Goal: Task Accomplishment & Management: Complete application form

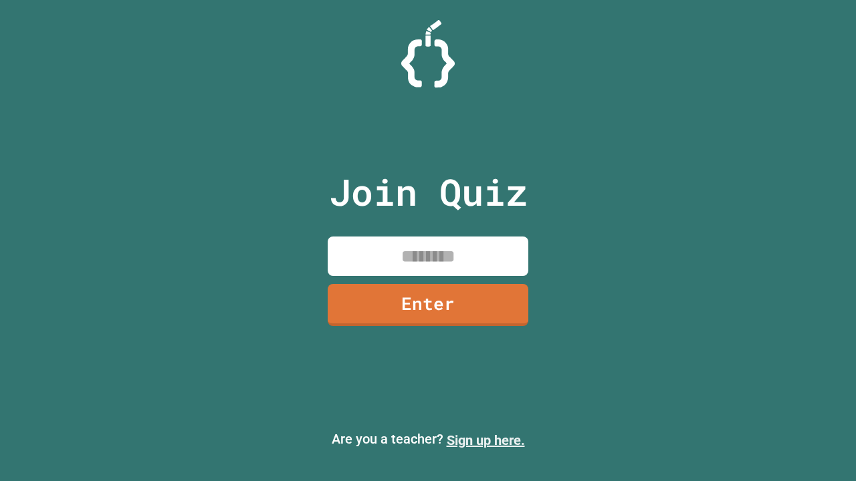
click at [485, 441] on link "Sign up here." at bounding box center [486, 441] width 78 height 16
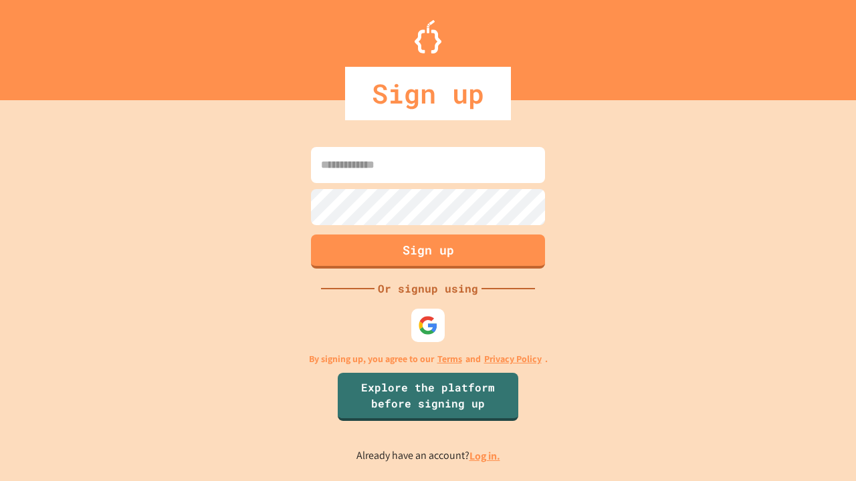
click at [485, 456] on link "Log in." at bounding box center [484, 456] width 31 height 14
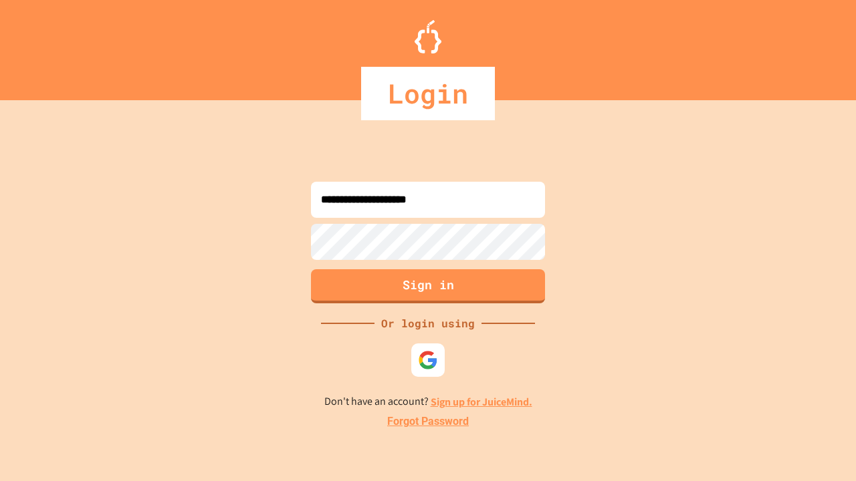
type input "**********"
